Goal: Task Accomplishment & Management: Manage account settings

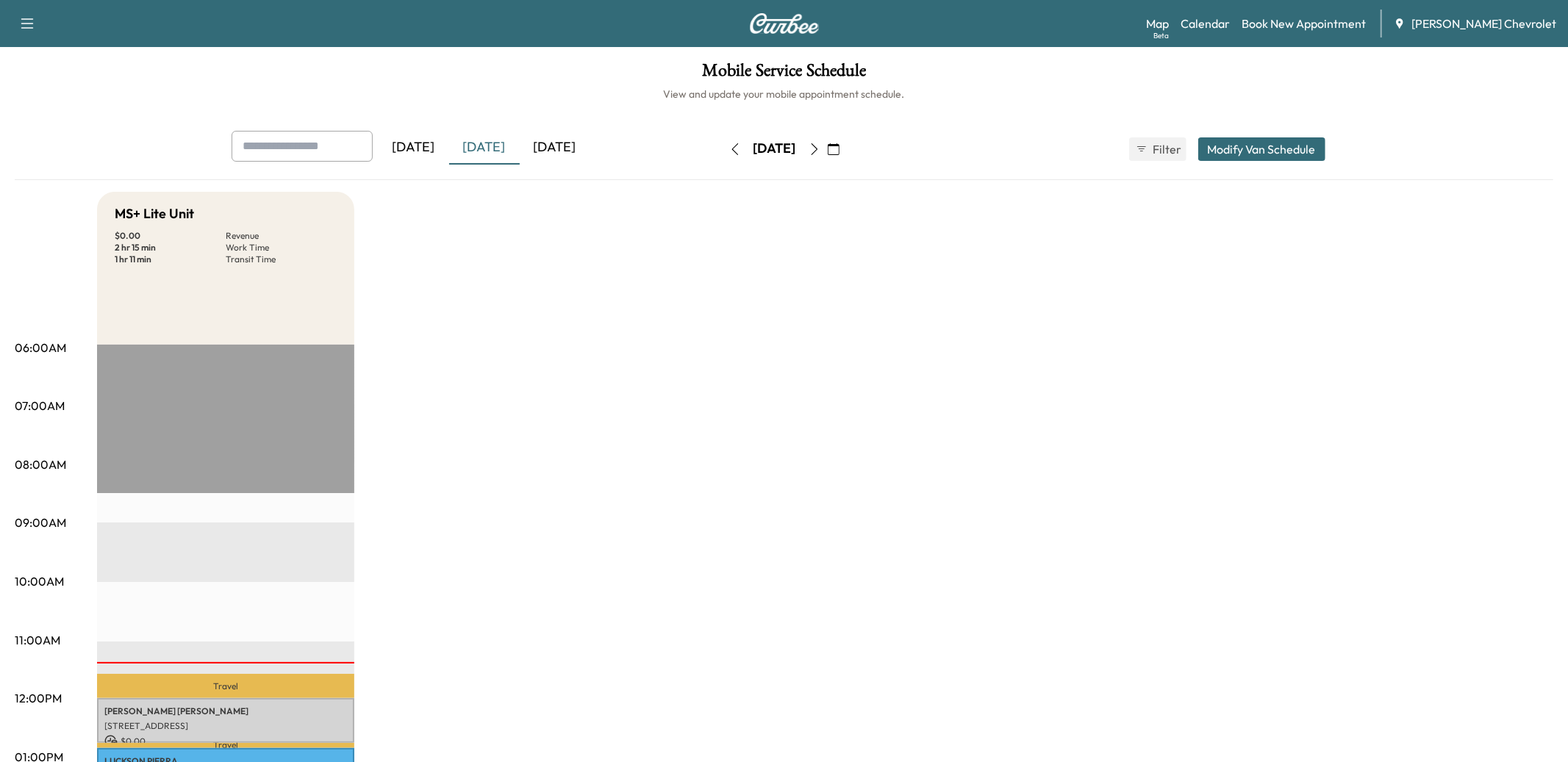
click at [821, 151] on icon "button" at bounding box center [814, 149] width 12 height 12
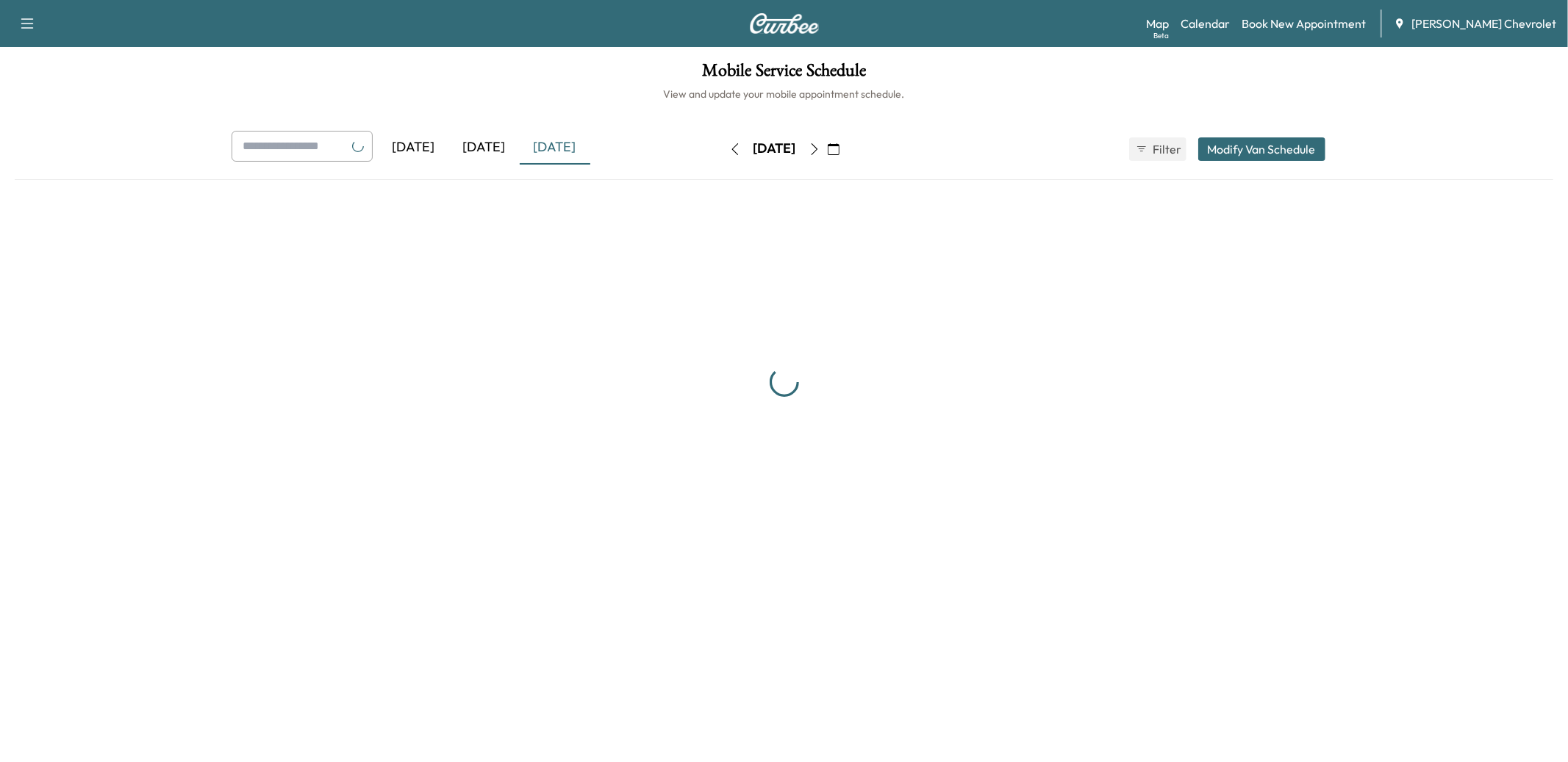
click at [821, 151] on icon "button" at bounding box center [814, 149] width 12 height 12
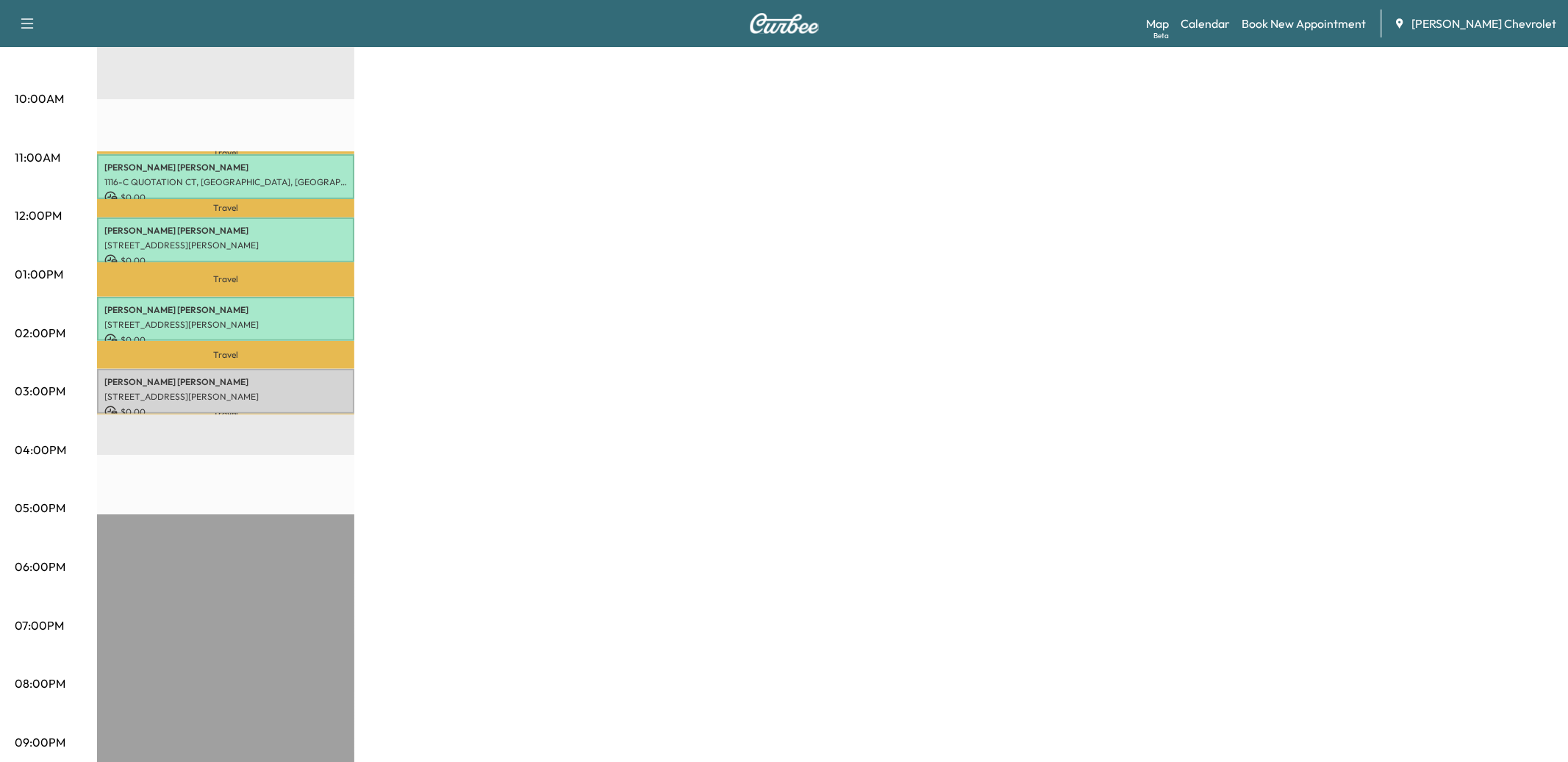
scroll to position [498, 0]
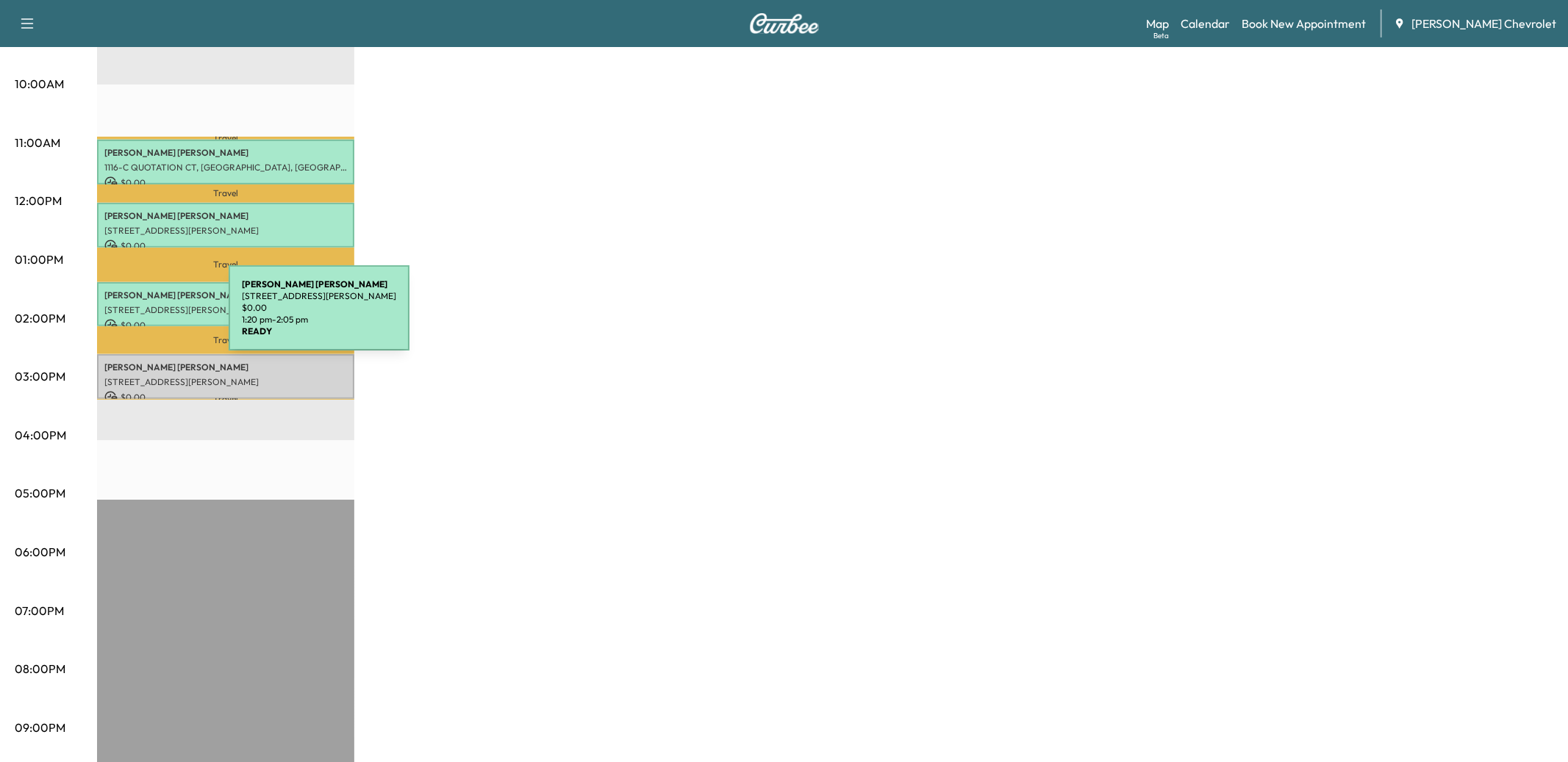
click at [119, 317] on div "[PERSON_NAME] [STREET_ADDRESS][PERSON_NAME] $ 0.00 1:20 pm - 2:05 pm" at bounding box center [225, 304] width 257 height 44
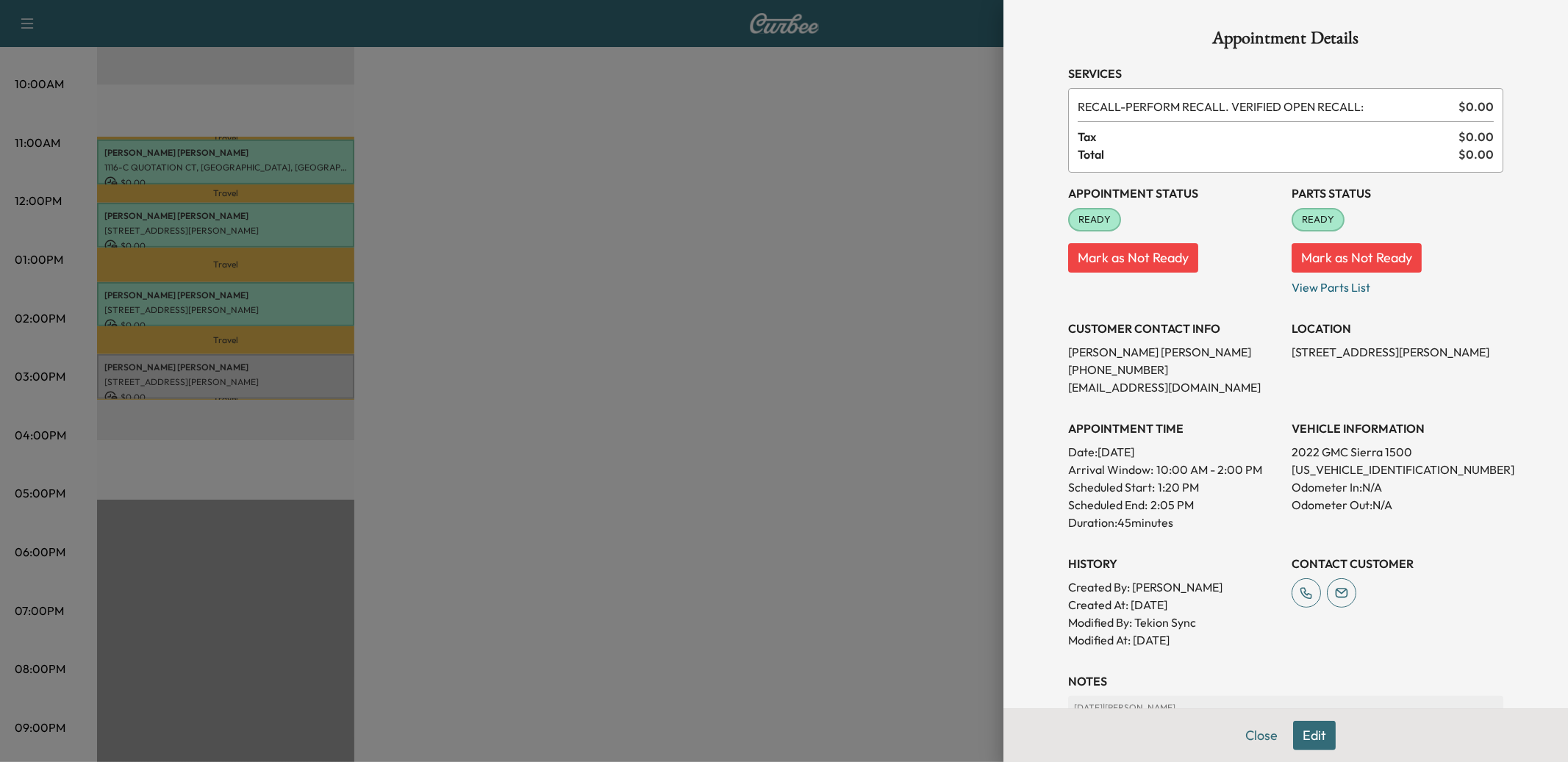
click at [1249, 723] on button "Close" at bounding box center [1261, 736] width 51 height 30
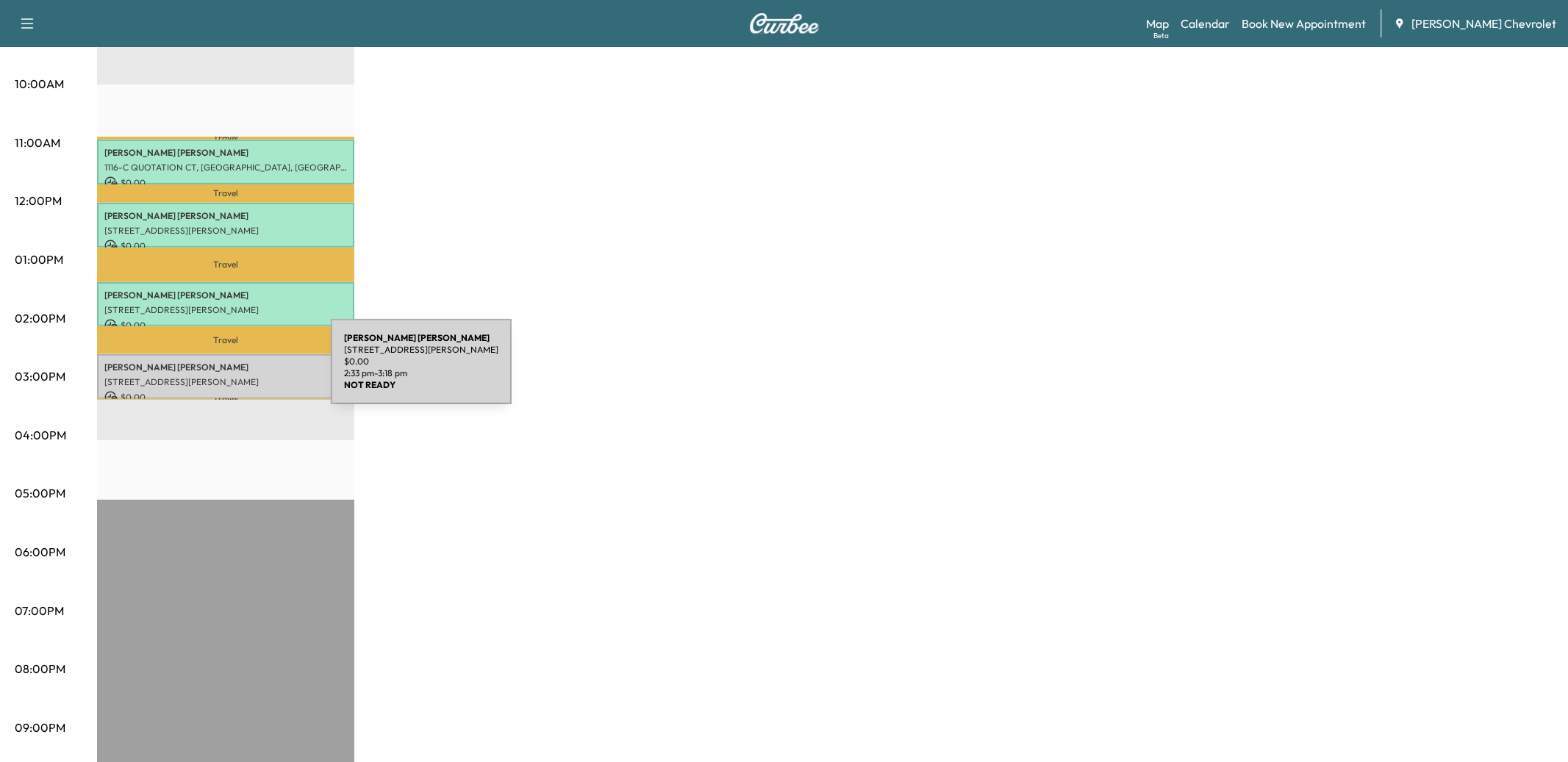
click at [221, 370] on p "[PERSON_NAME]" at bounding box center [225, 367] width 243 height 12
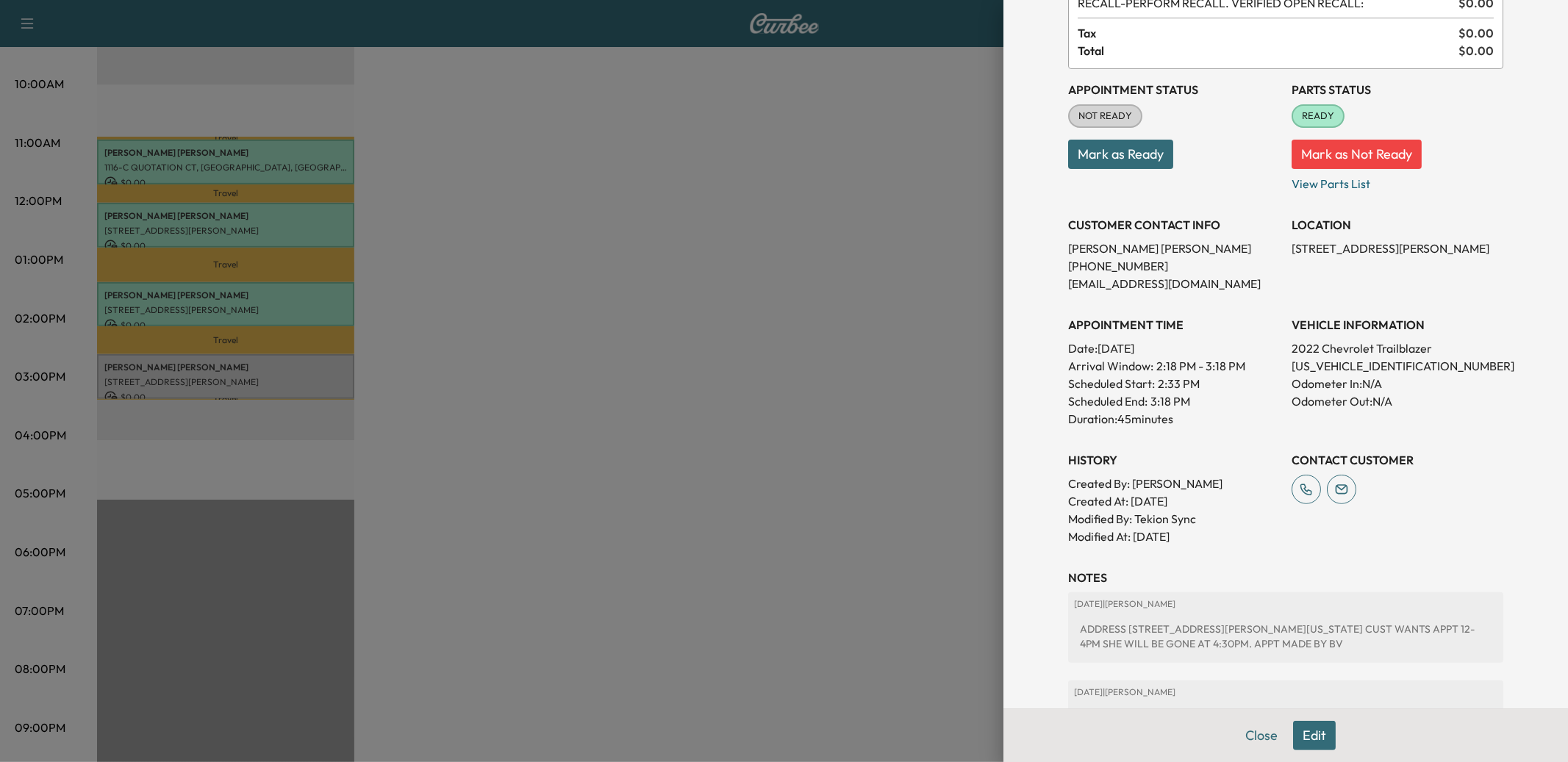
scroll to position [0, 0]
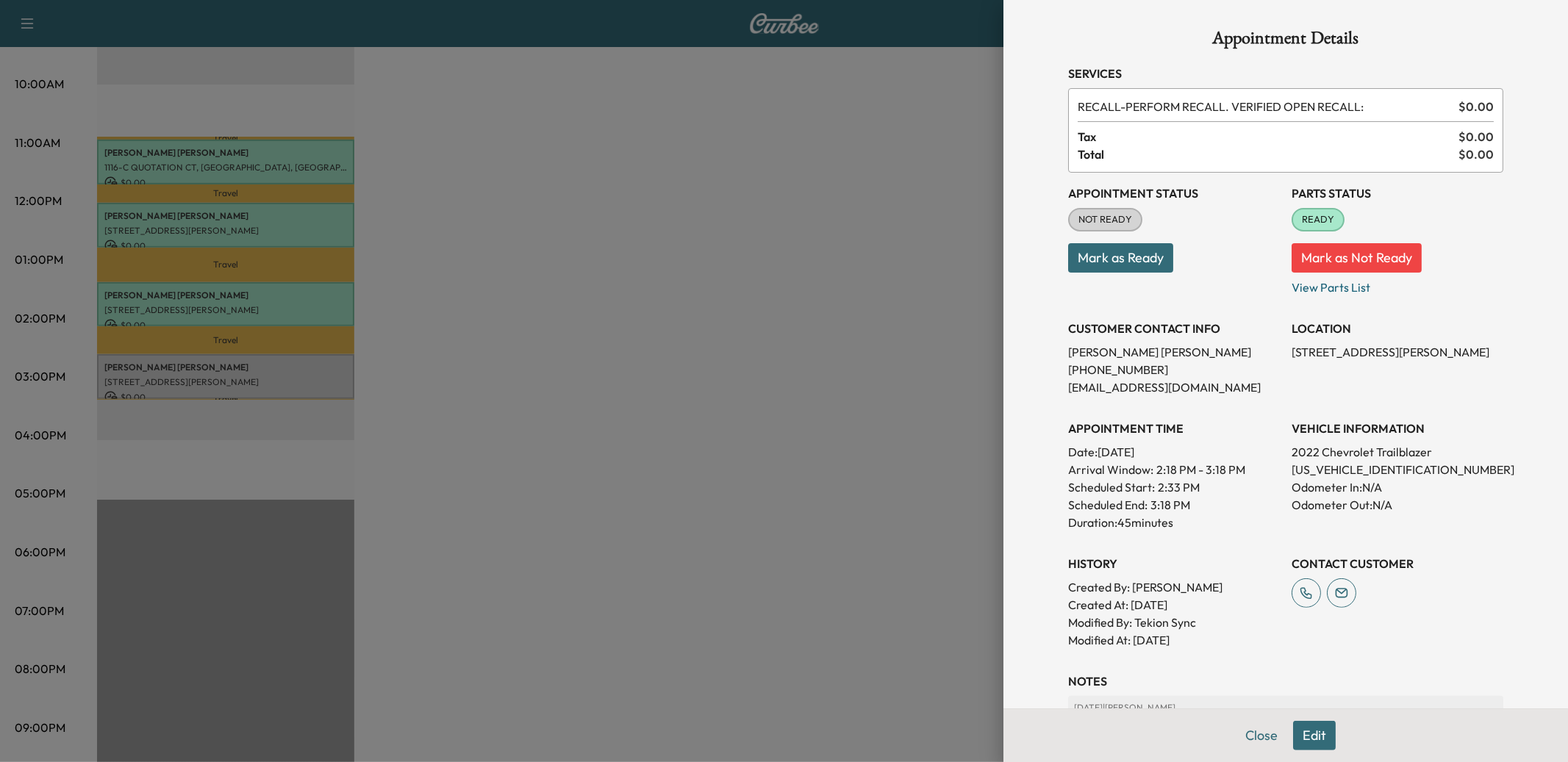
click at [1319, 726] on button "Edit" at bounding box center [1314, 736] width 43 height 30
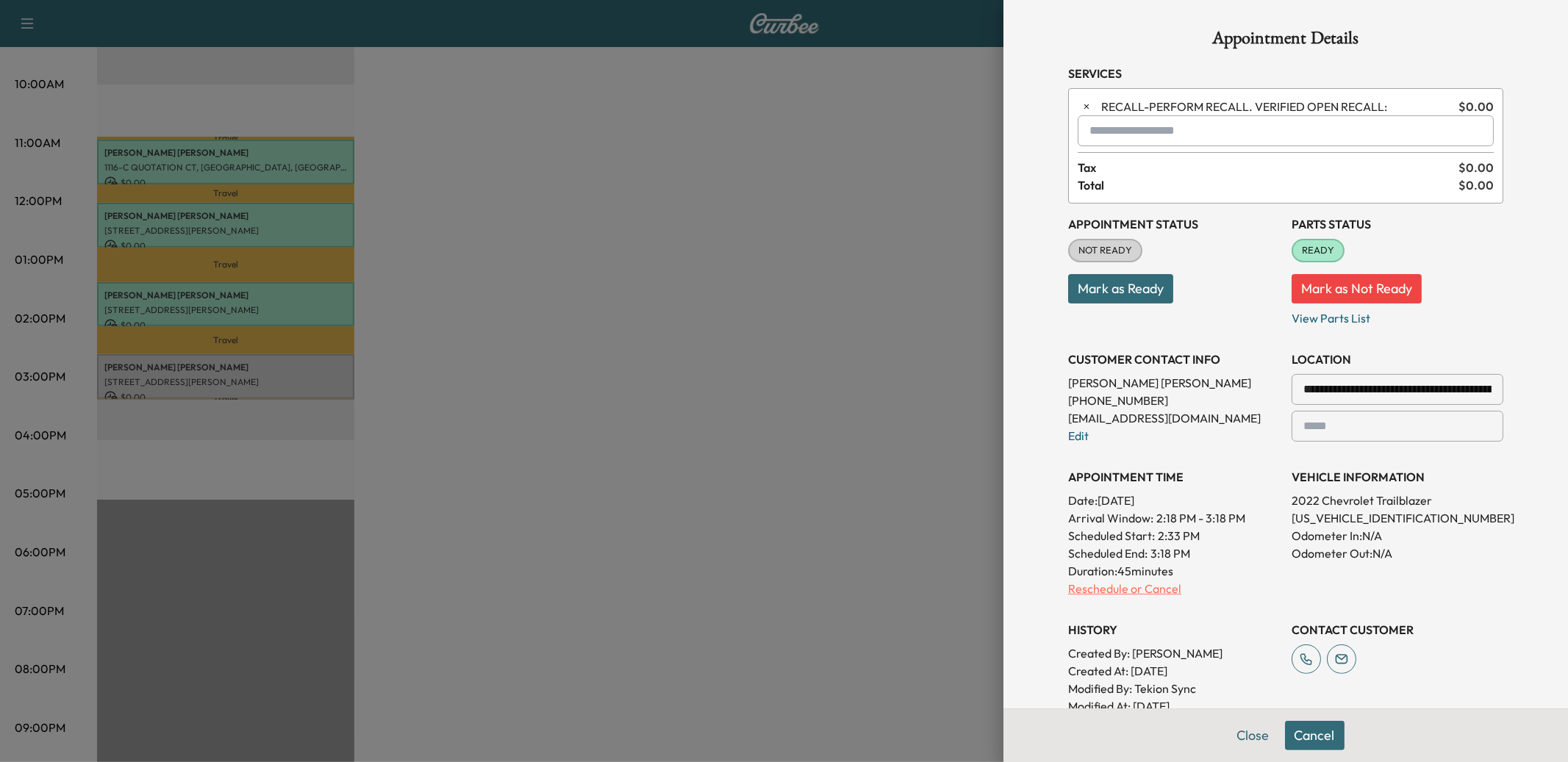
click at [1095, 590] on p "Reschedule or Cancel" at bounding box center [1173, 589] width 211 height 18
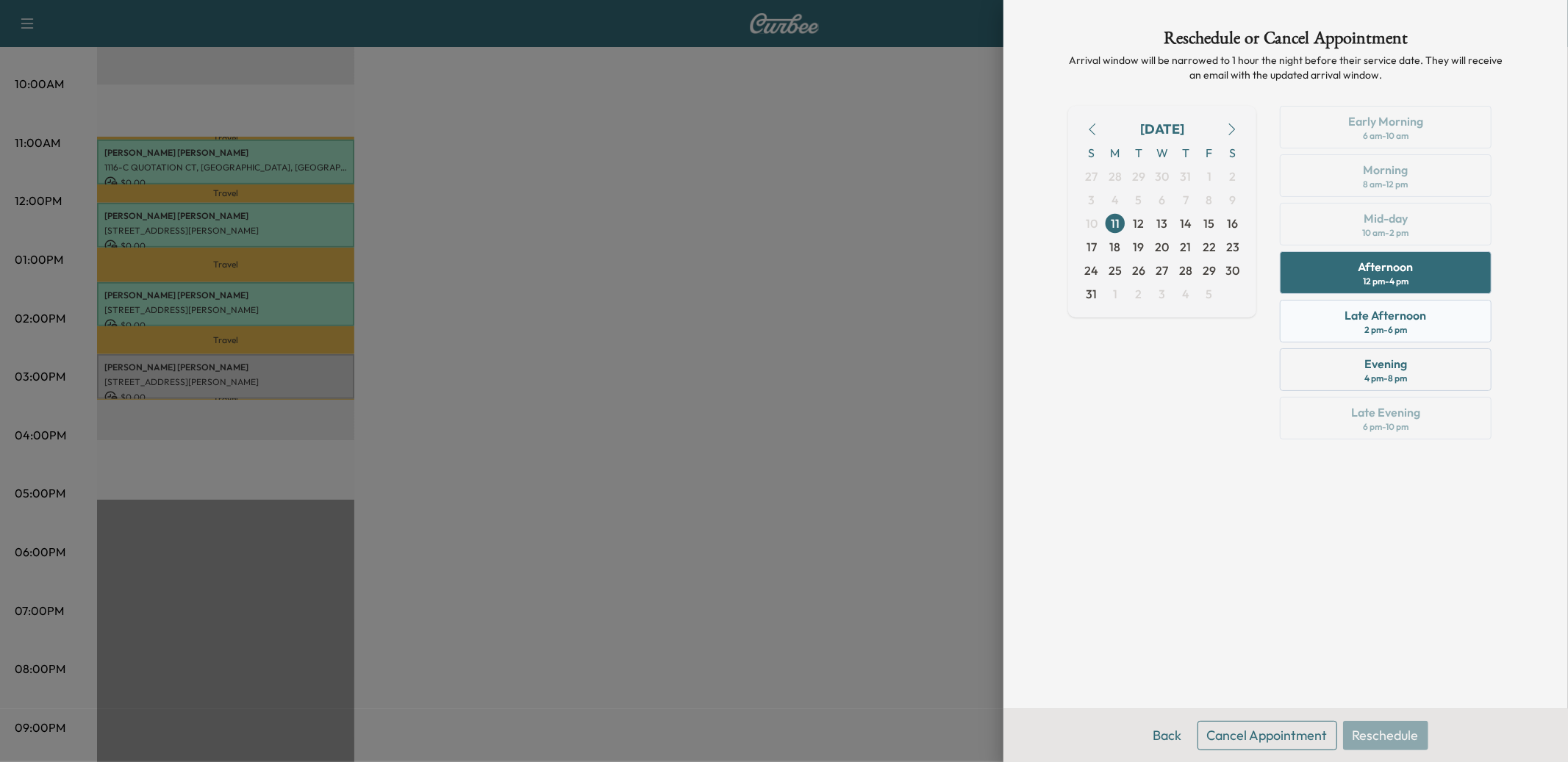
click at [1389, 326] on div "2 pm - 6 pm" at bounding box center [1385, 330] width 43 height 12
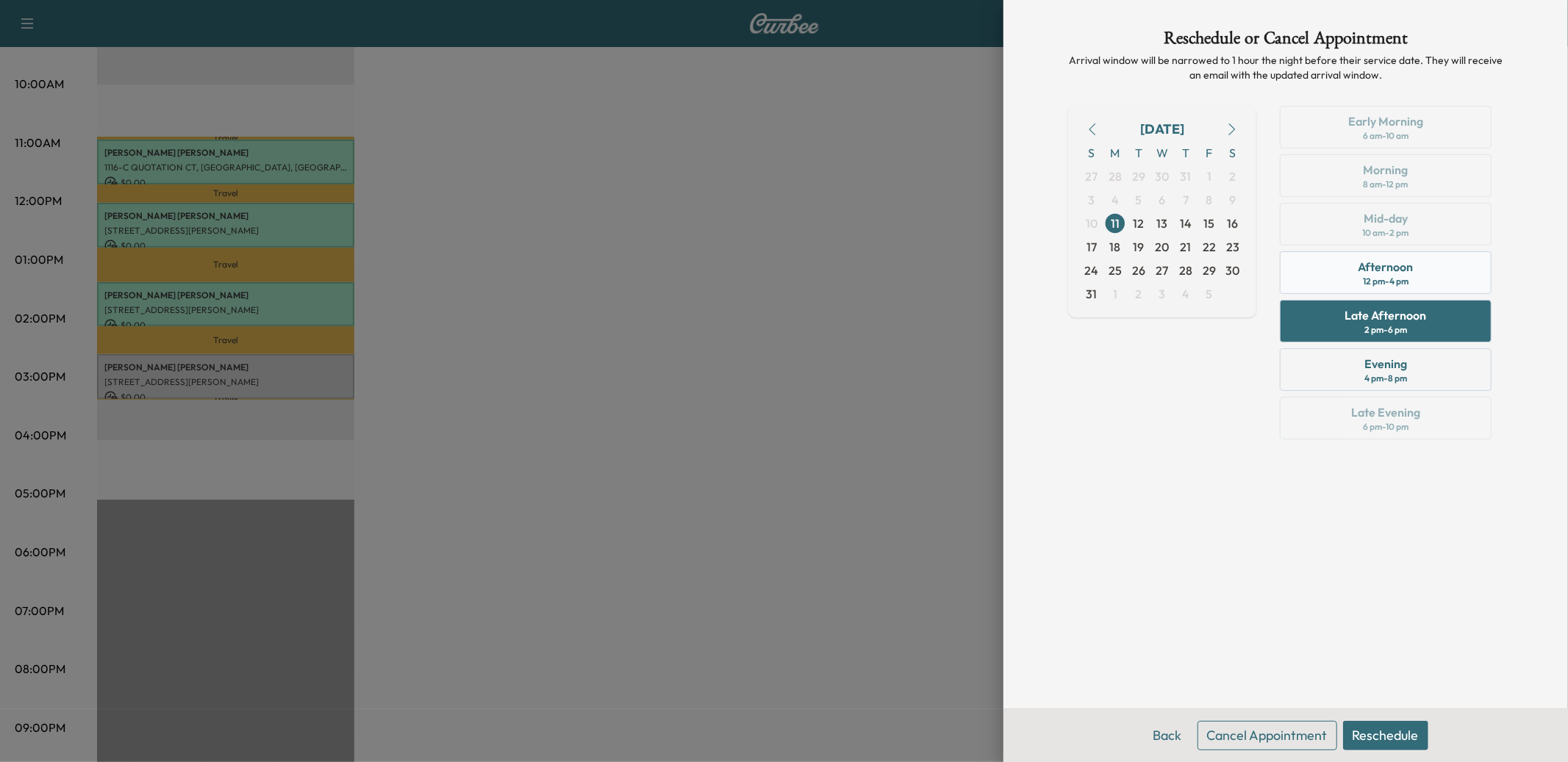
click at [1346, 285] on div "Afternoon 12 pm - 4 pm" at bounding box center [1385, 272] width 211 height 43
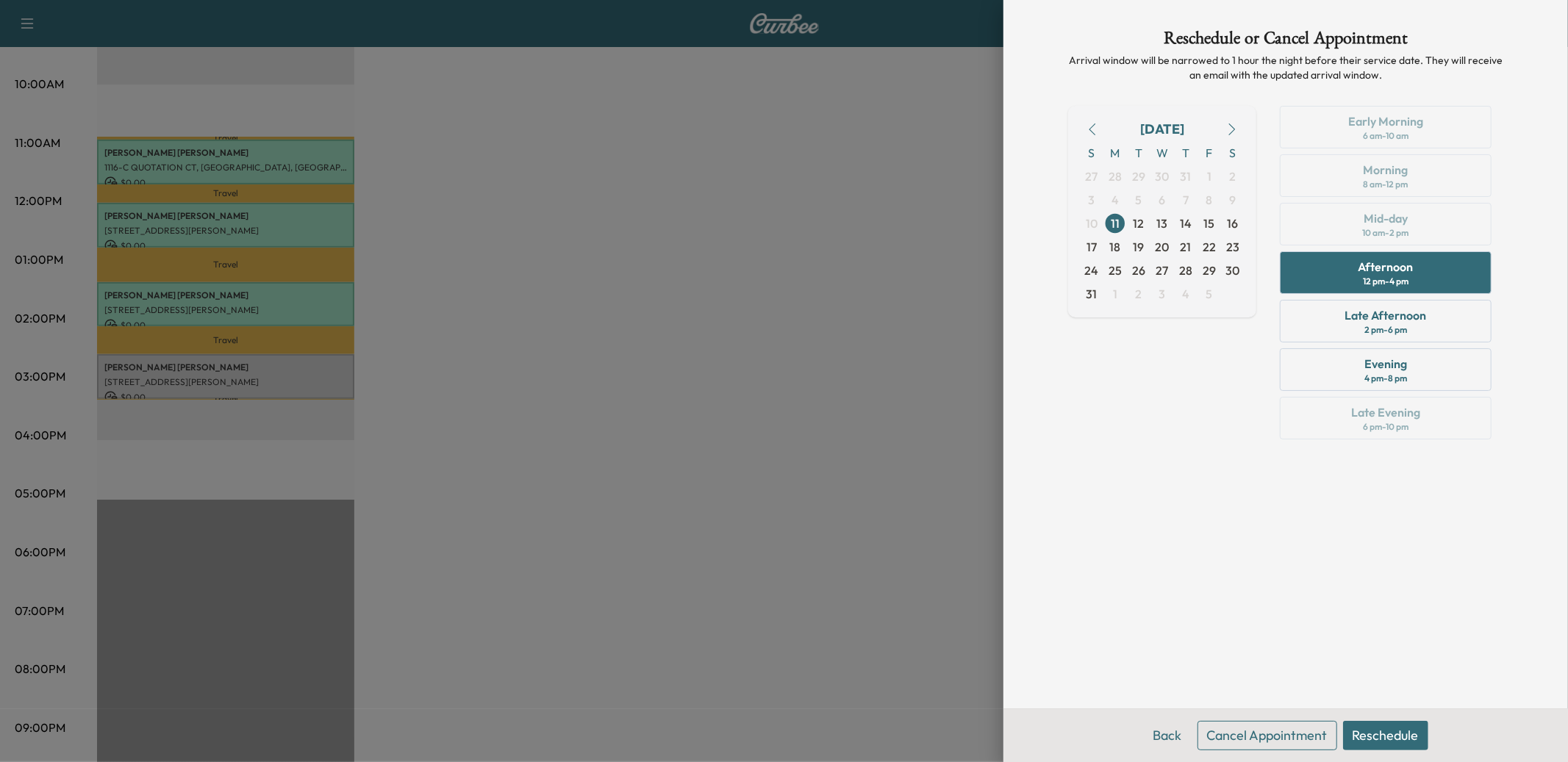
click at [1386, 722] on button "Reschedule" at bounding box center [1385, 736] width 85 height 30
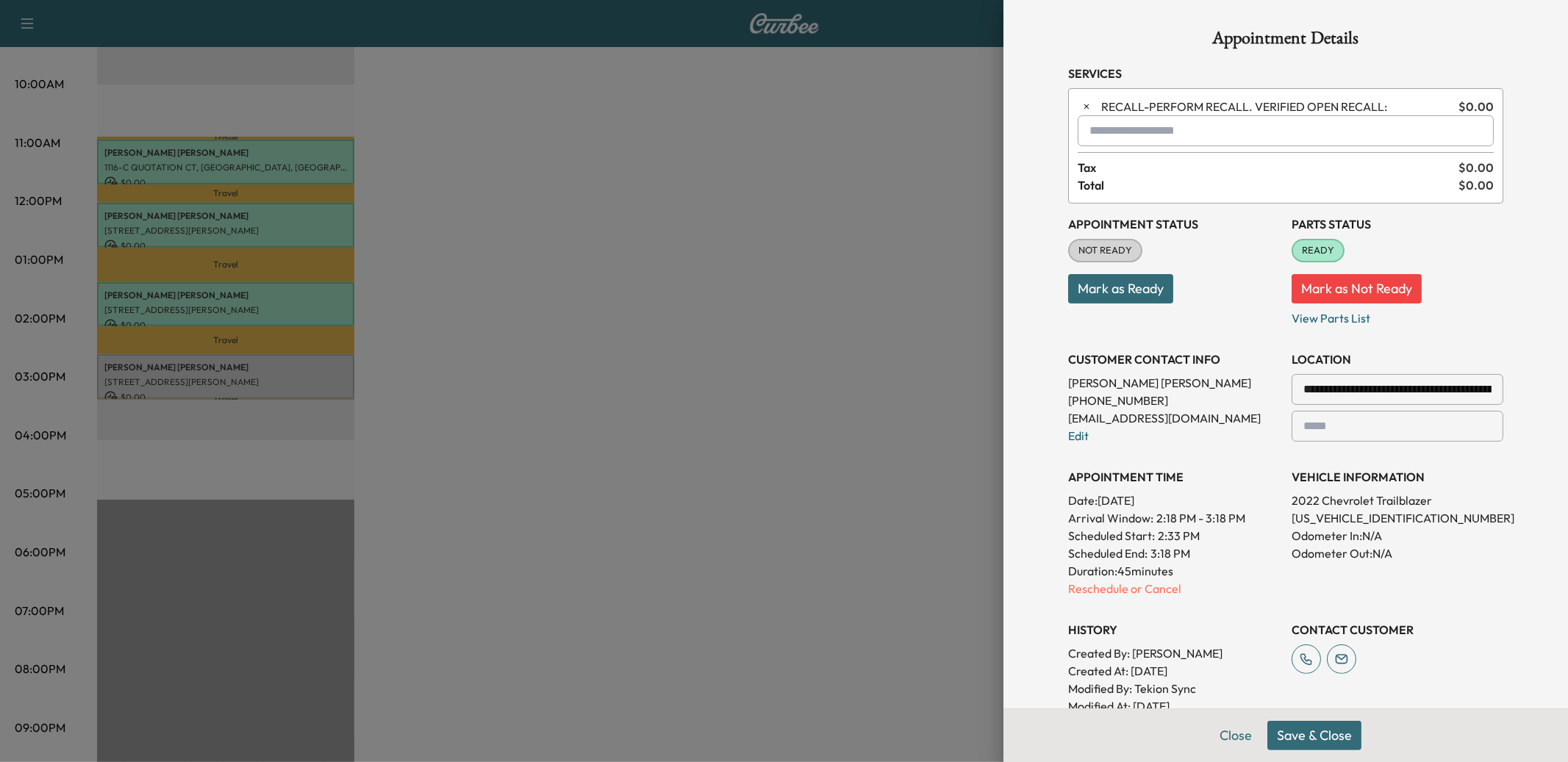
click at [1304, 742] on button "Save & Close" at bounding box center [1314, 736] width 94 height 30
click at [1086, 101] on icon "button" at bounding box center [1086, 106] width 10 height 10
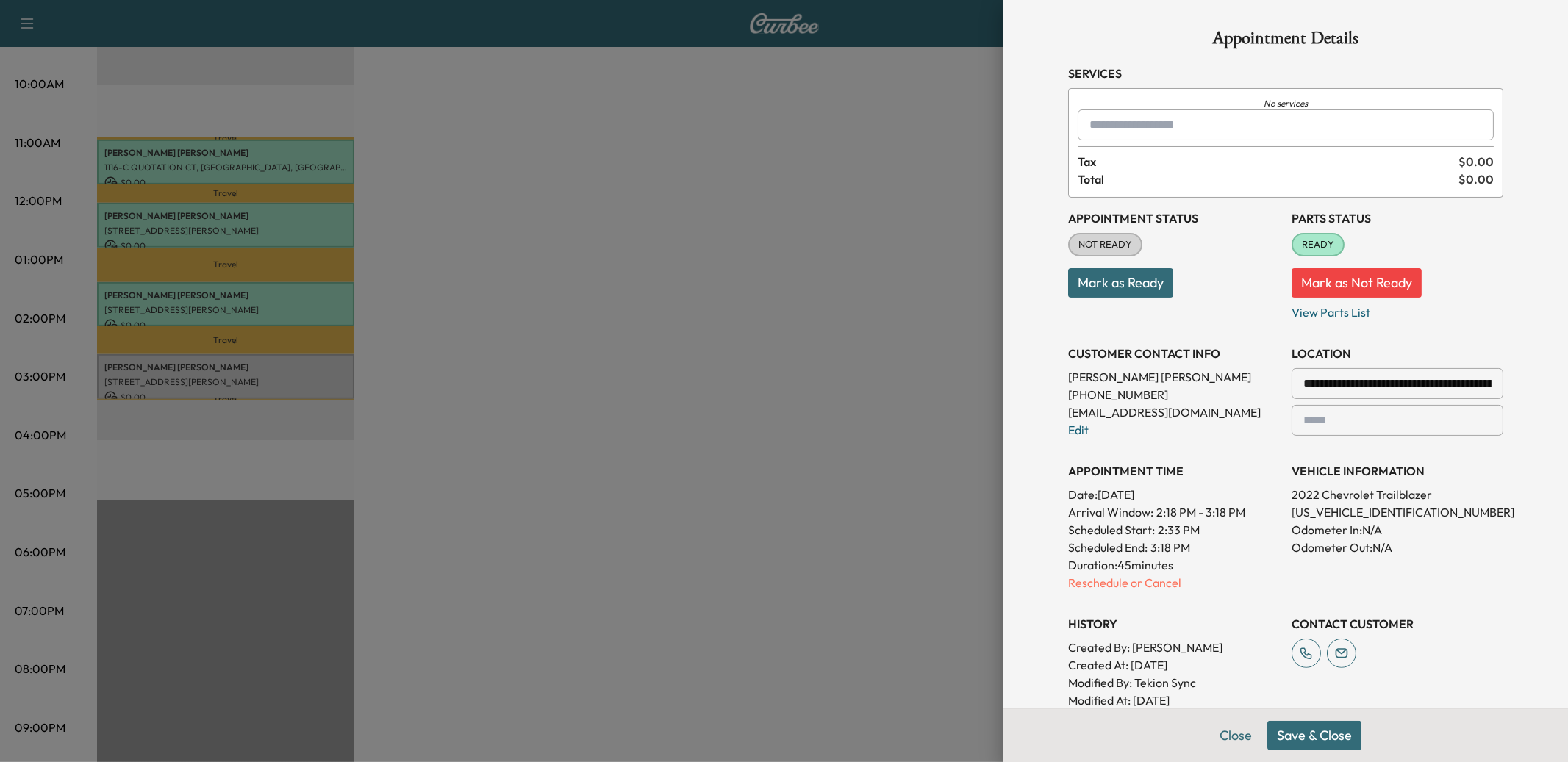
click at [1130, 123] on input "text" at bounding box center [1286, 125] width 416 height 31
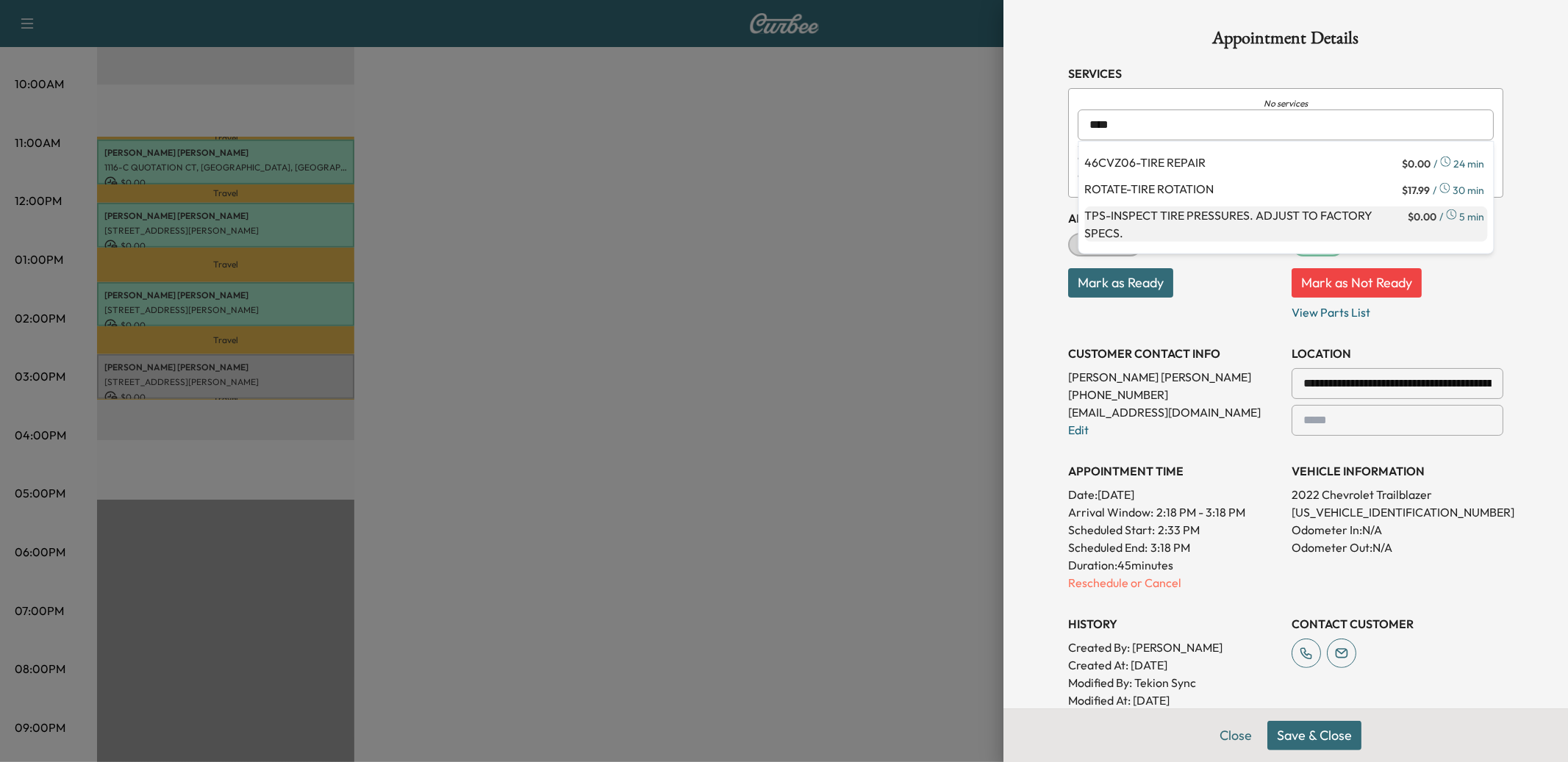
click at [1141, 219] on p "TPS - INSPECT TIRE PRESSURES. ADJUST TO FACTORY SPECS." at bounding box center [1245, 224] width 321 height 35
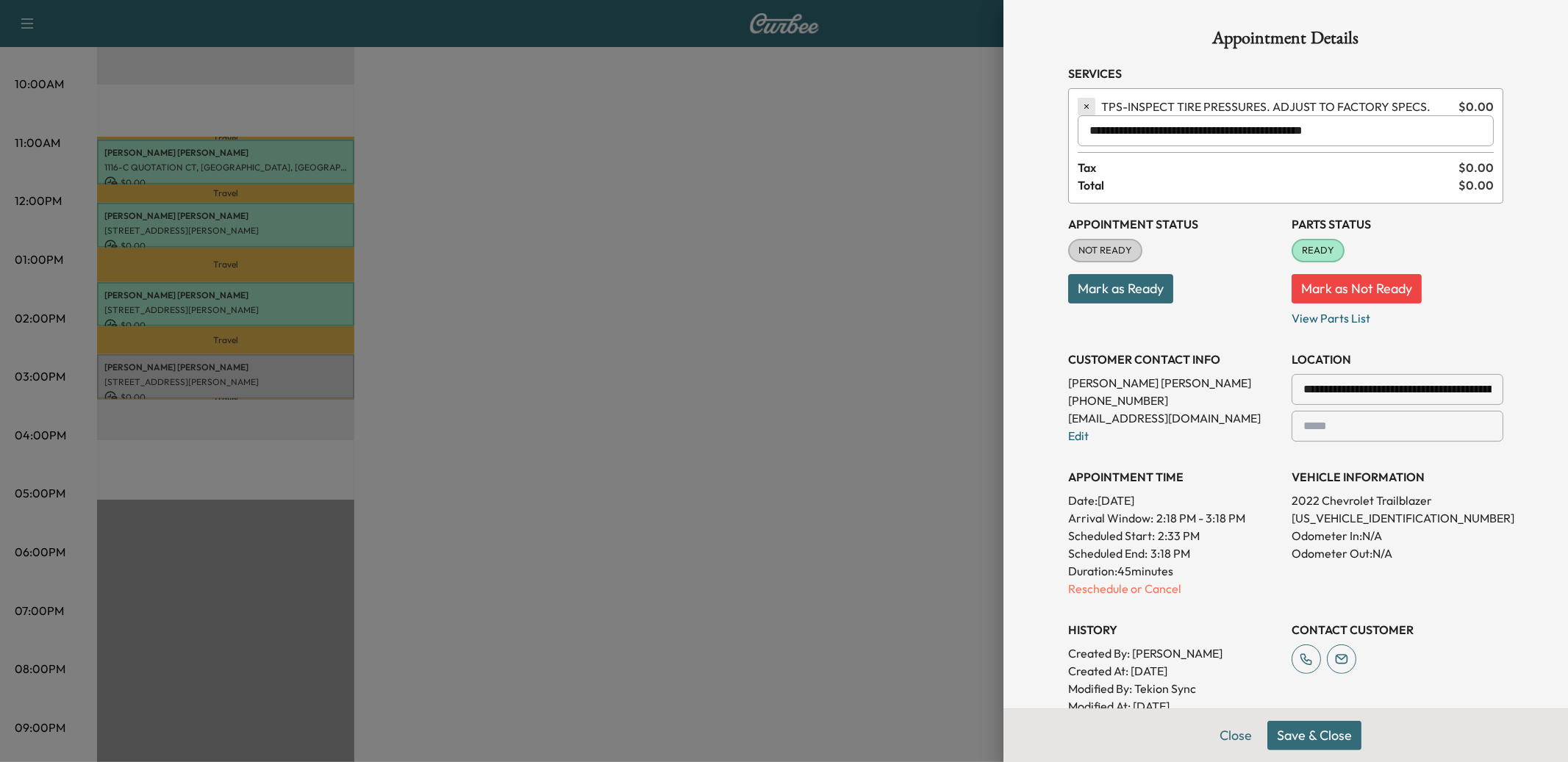
type input "**********"
click at [1084, 105] on icon "button" at bounding box center [1086, 106] width 10 height 10
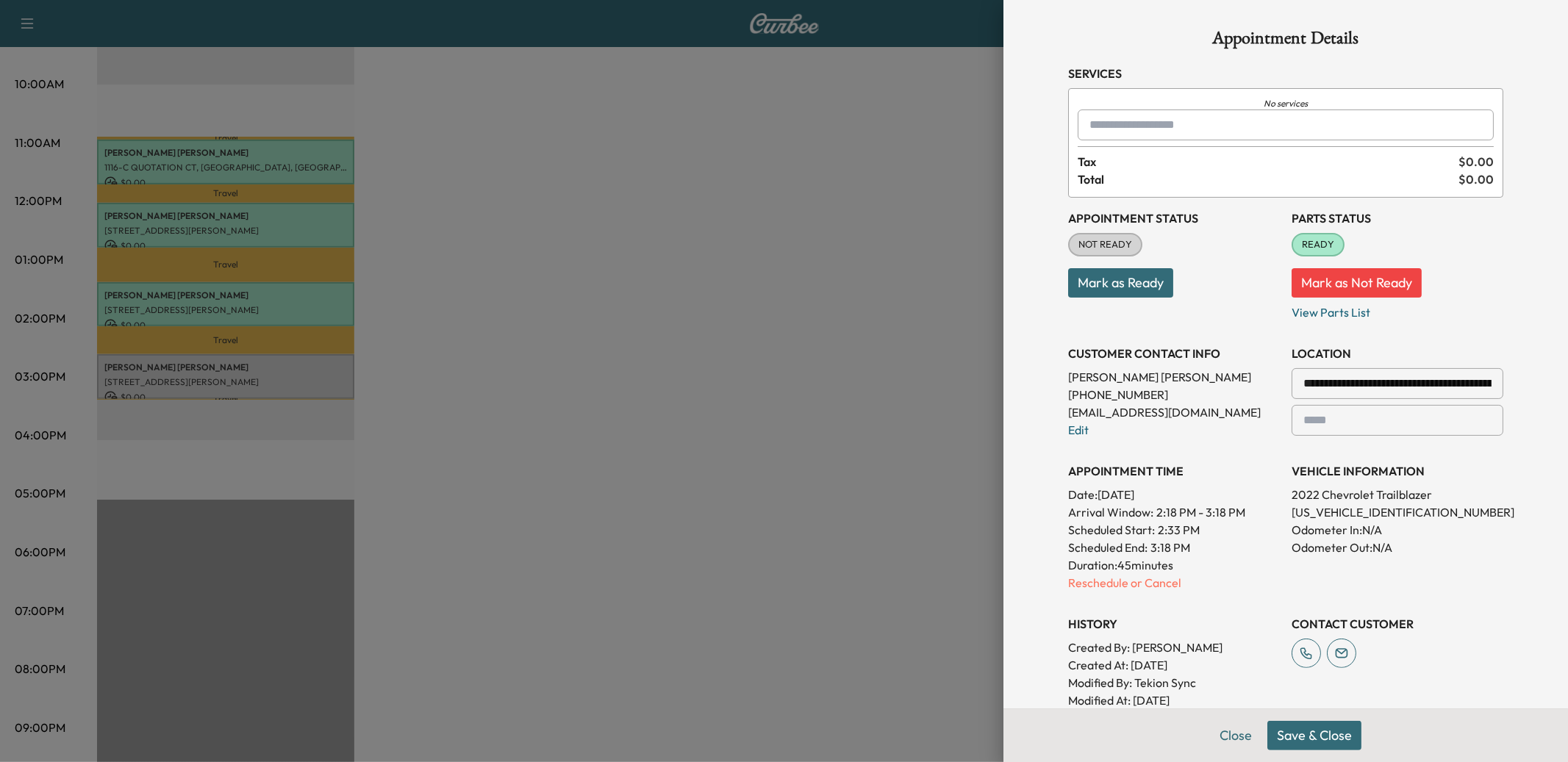
click at [1106, 119] on input "text" at bounding box center [1286, 125] width 416 height 31
type input "*"
click at [1019, 161] on div "**********" at bounding box center [1286, 381] width 565 height 762
click at [1105, 130] on input "text" at bounding box center [1286, 125] width 416 height 31
type input "*"
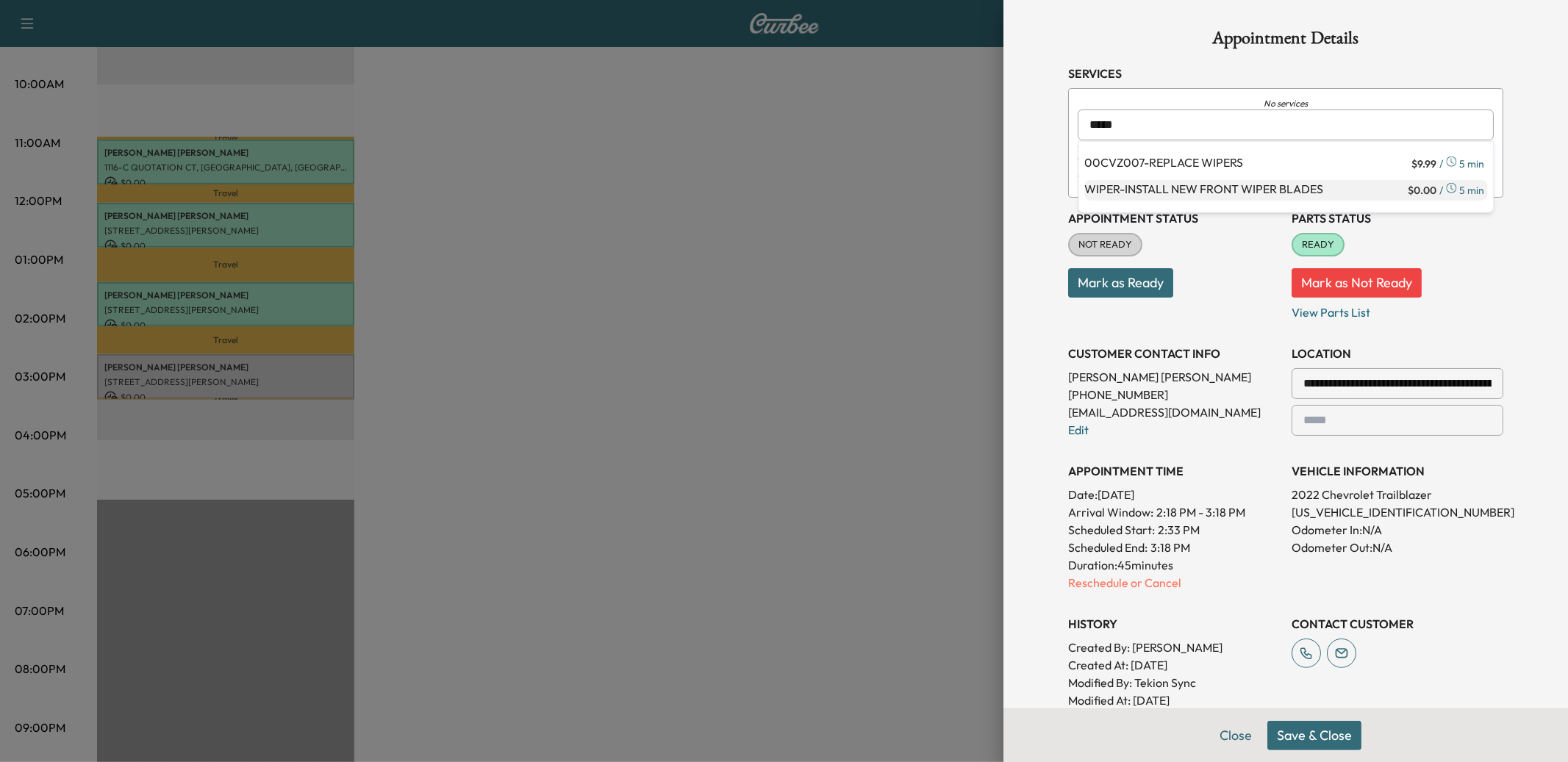
click at [1153, 189] on p "WIPER - INSTALL NEW FRONT WIPER BLADES" at bounding box center [1245, 190] width 321 height 20
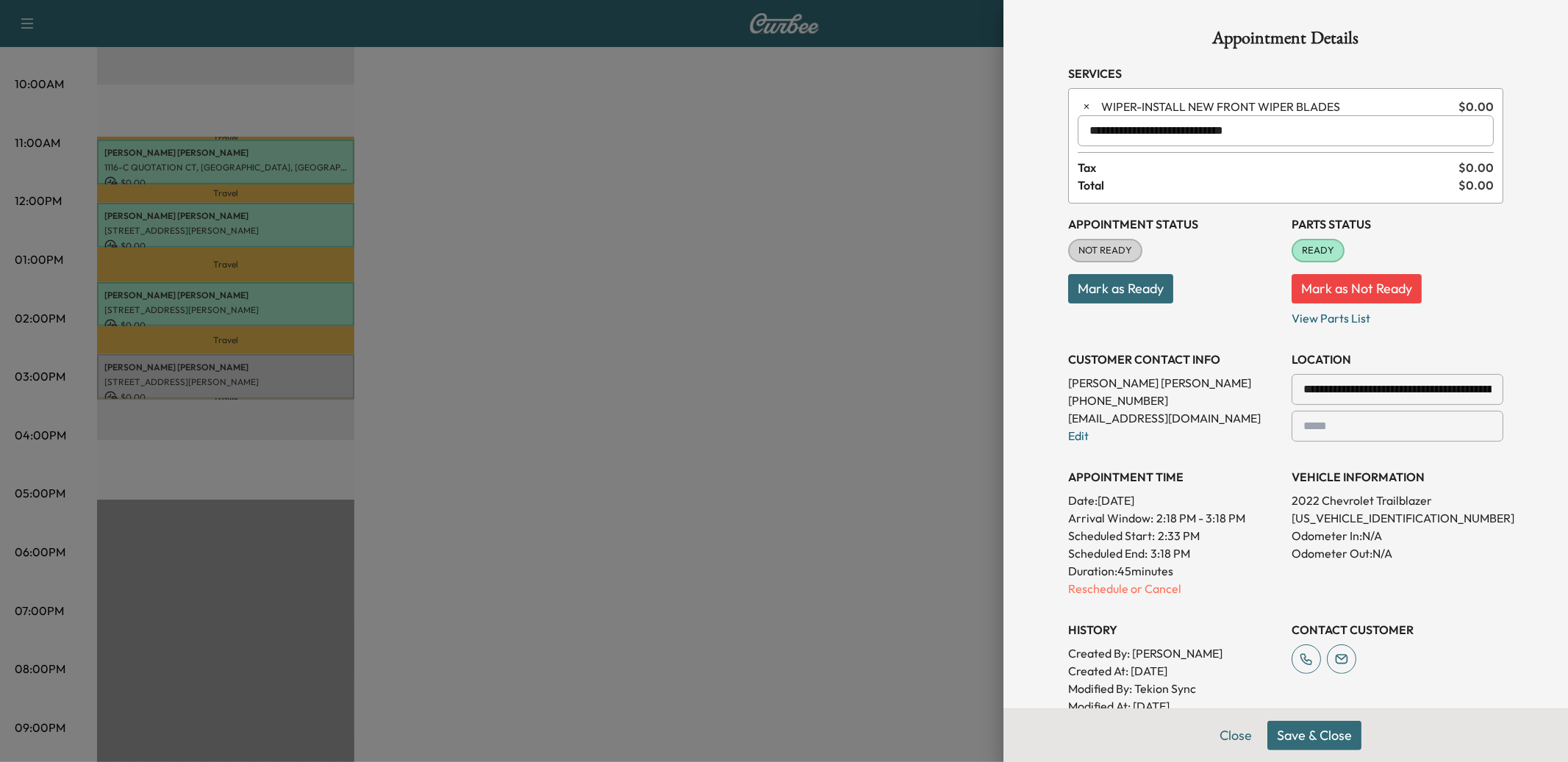
type input "**********"
click at [1306, 739] on button "Save & Close" at bounding box center [1314, 736] width 94 height 30
click at [1540, 32] on div "Error updating appointment in DMS, : Request failed with status code 400" at bounding box center [1439, 51] width 229 height 73
click at [1542, 22] on icon "close" at bounding box center [1542, 26] width 10 height 12
click at [1089, 101] on icon "button" at bounding box center [1086, 106] width 10 height 10
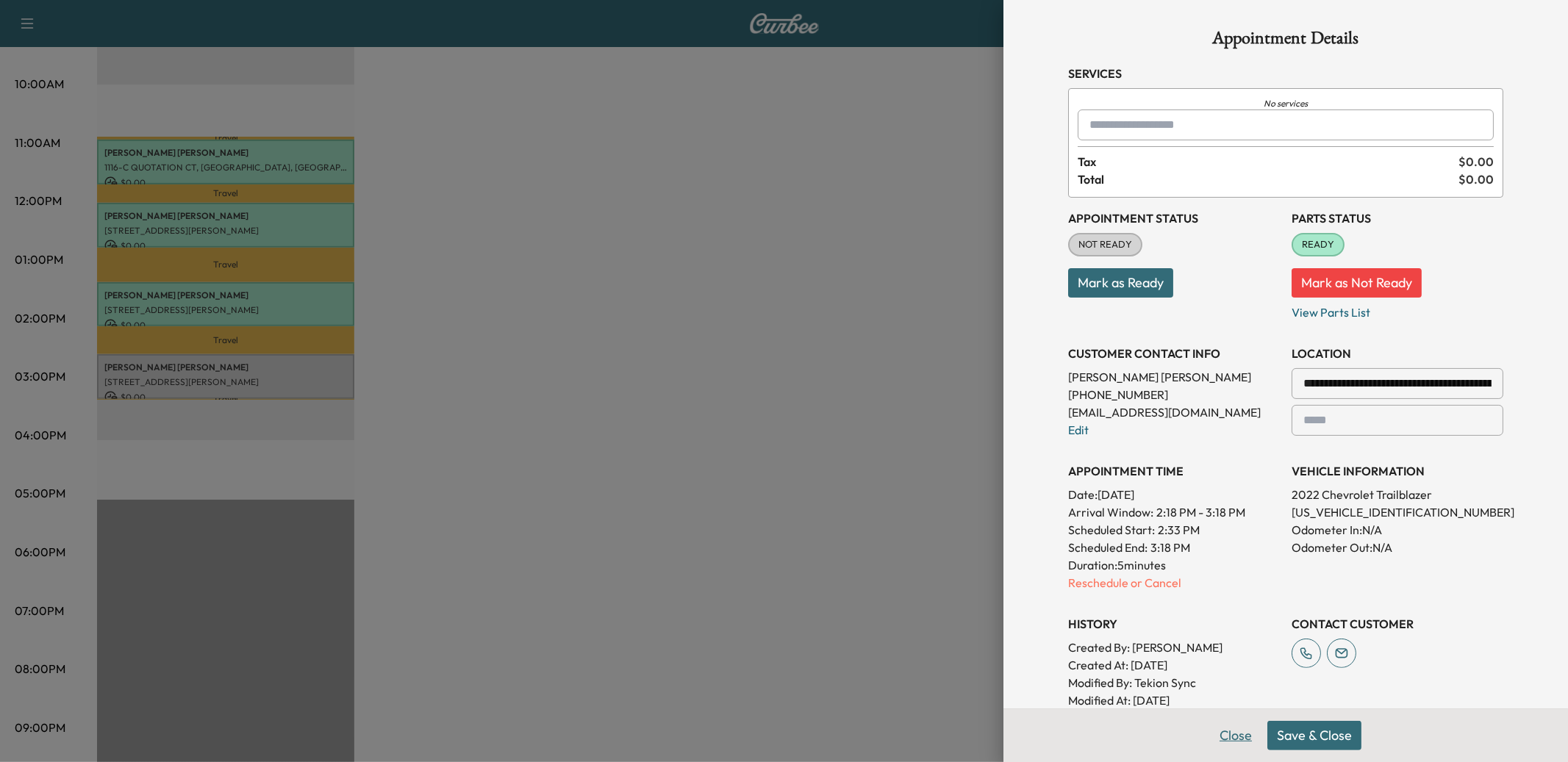
click at [1226, 738] on button "Close" at bounding box center [1236, 736] width 51 height 30
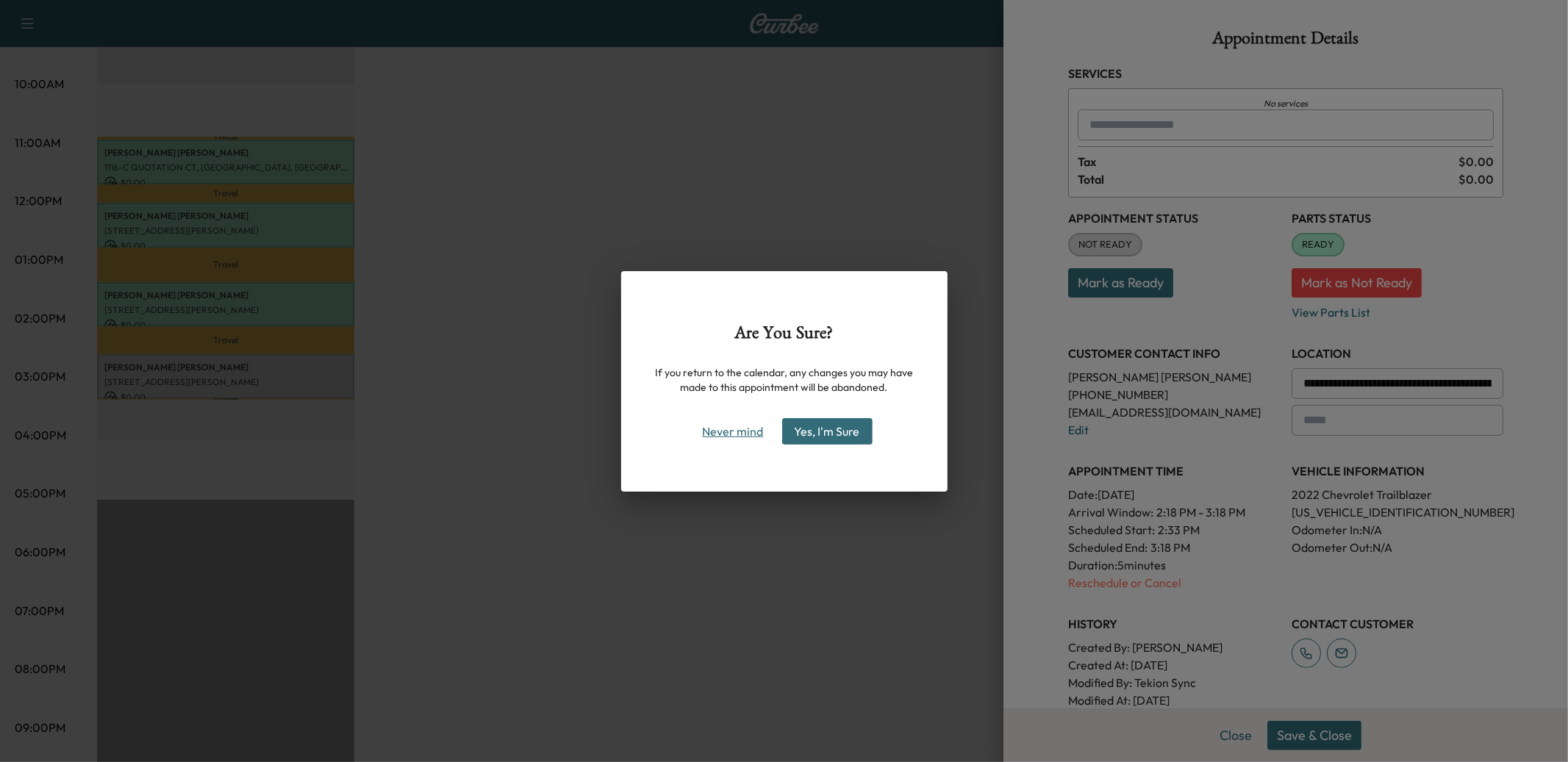
click at [711, 430] on button "Never mind" at bounding box center [733, 431] width 74 height 23
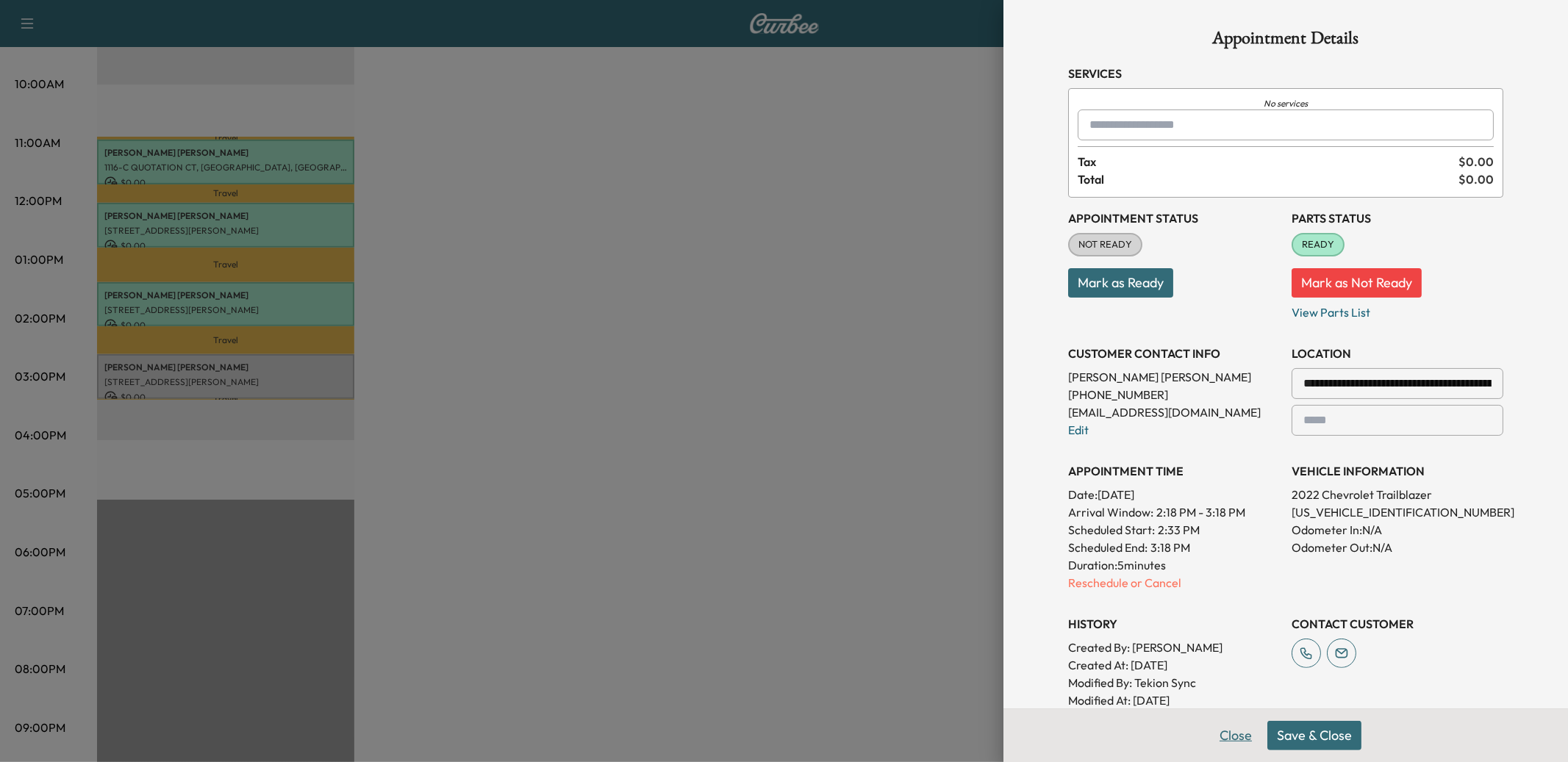
click at [1235, 739] on button "Close" at bounding box center [1236, 736] width 51 height 30
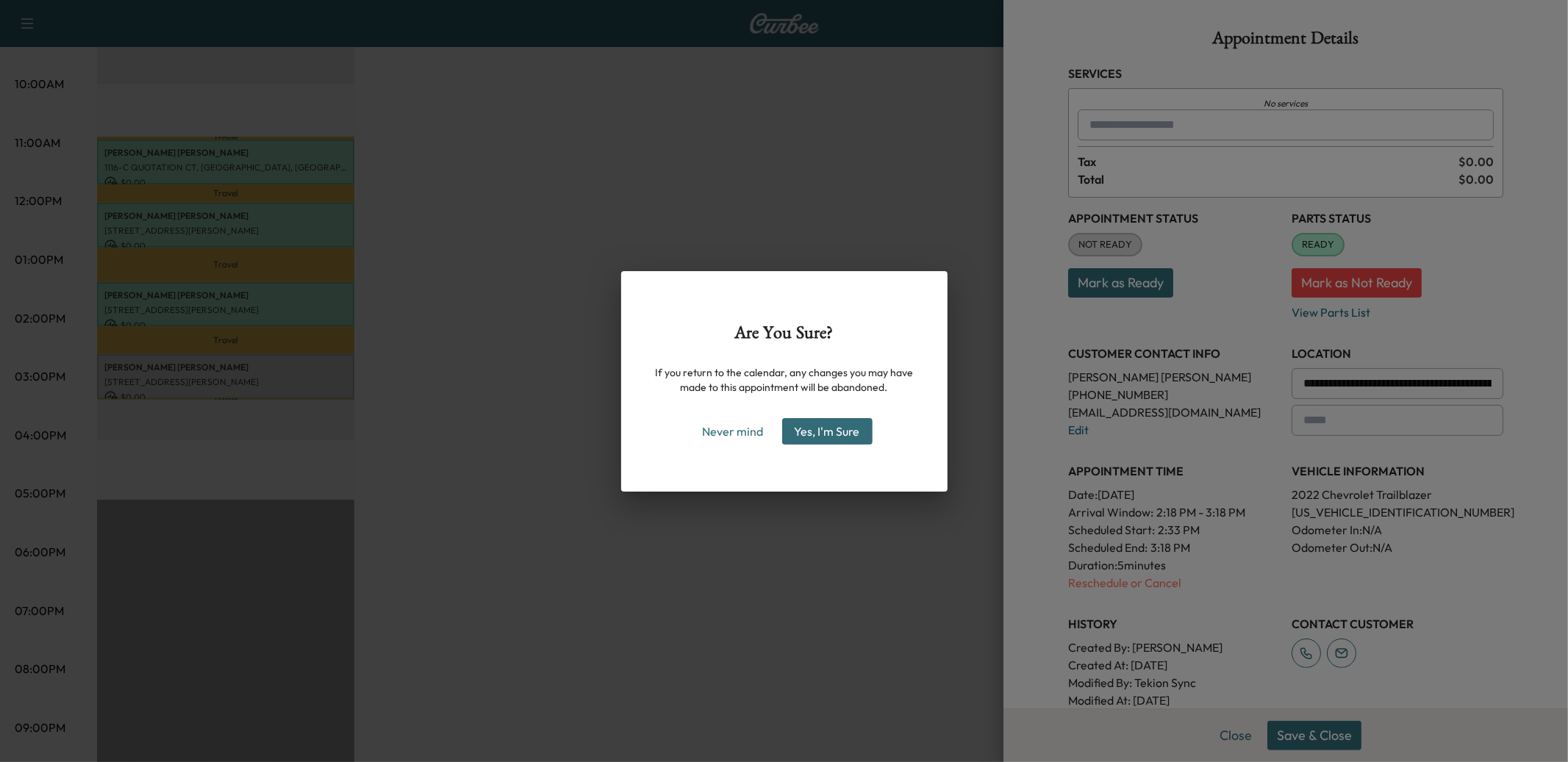
click at [820, 420] on button "Yes, I'm Sure" at bounding box center [828, 431] width 90 height 27
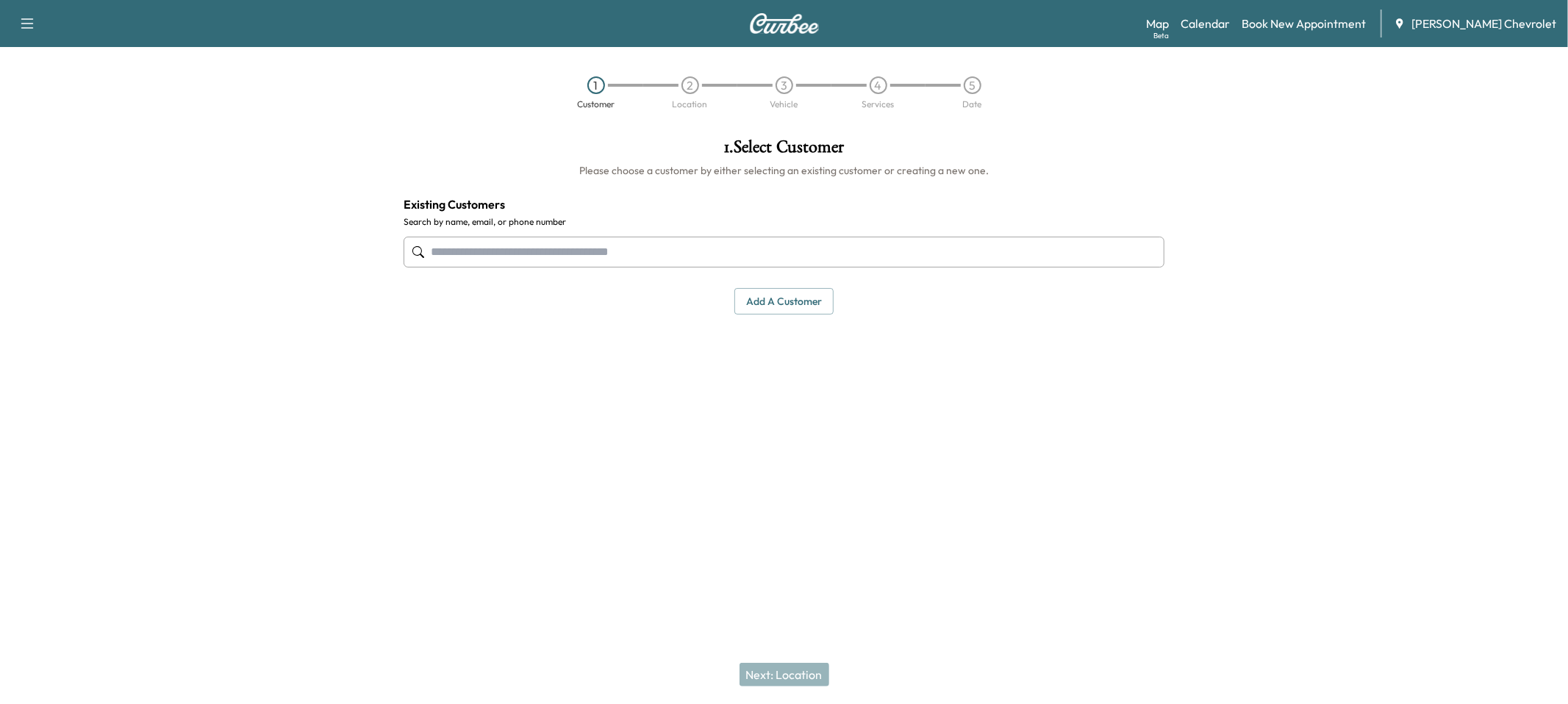
click at [1486, 21] on span "[PERSON_NAME] Chevrolet" at bounding box center [1485, 23] width 145 height 18
click at [20, 24] on icon "button" at bounding box center [27, 23] width 18 height 18
click at [45, 79] on button "Log Out" at bounding box center [51, 83] width 55 height 23
